Goal: Obtain resource: Obtain resource

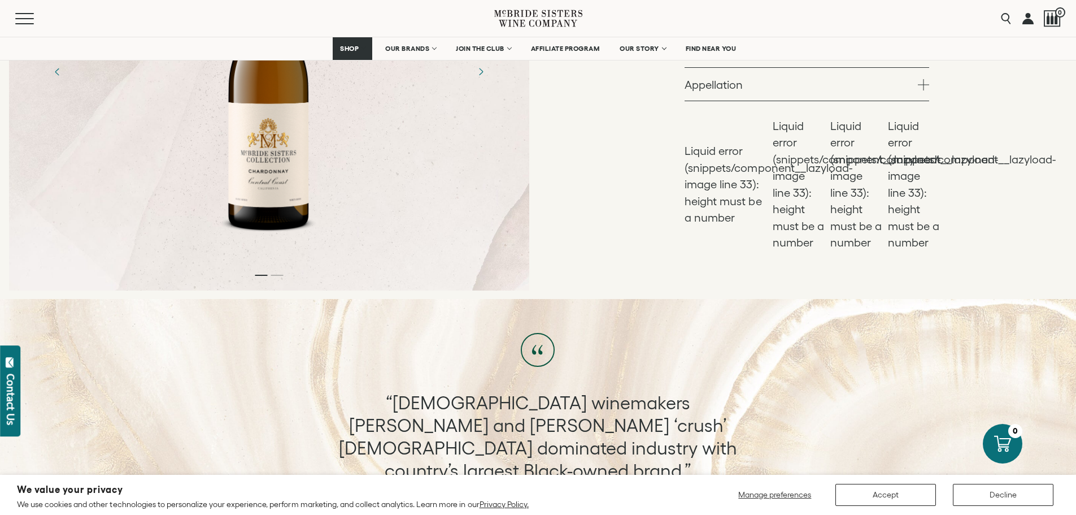
scroll to position [452, 0]
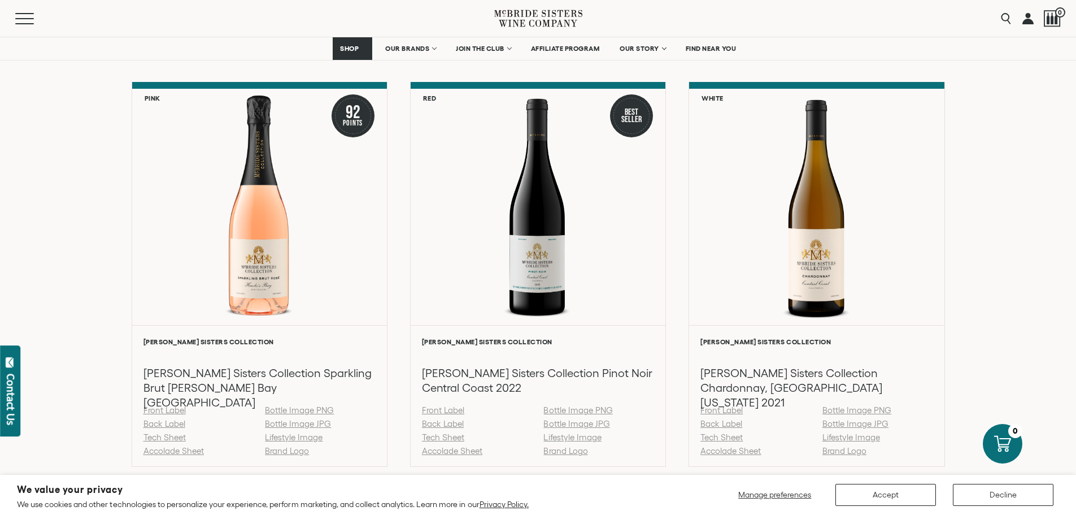
scroll to position [1243, 0]
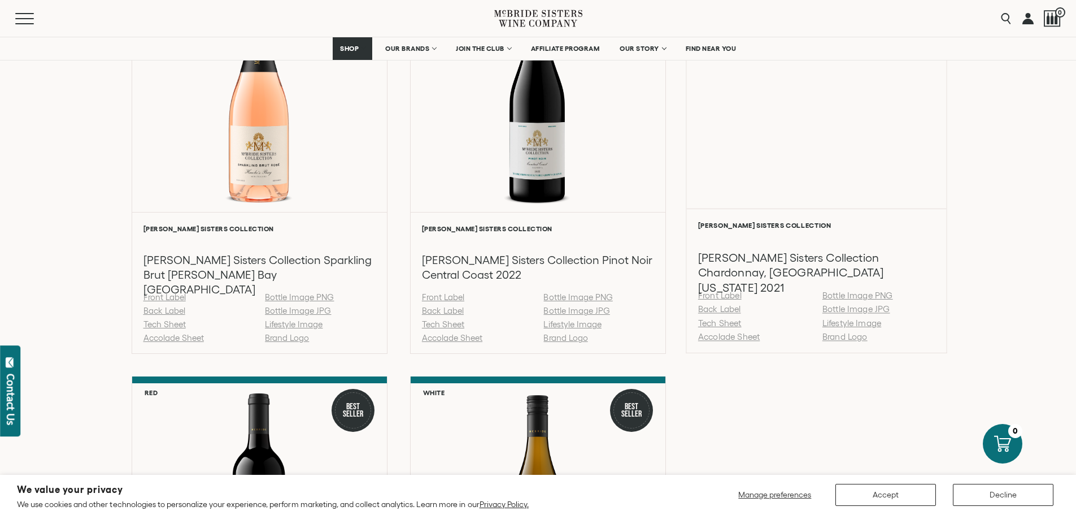
click at [726, 324] on link "Tech Sheet" at bounding box center [719, 323] width 43 height 10
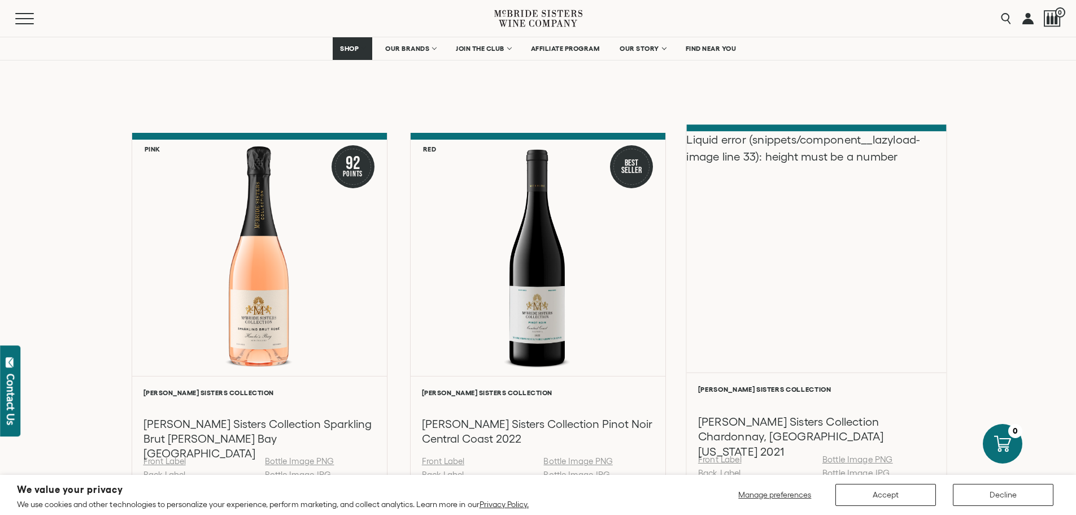
scroll to position [1073, 0]
